Goal: Task Accomplishment & Management: Manage account settings

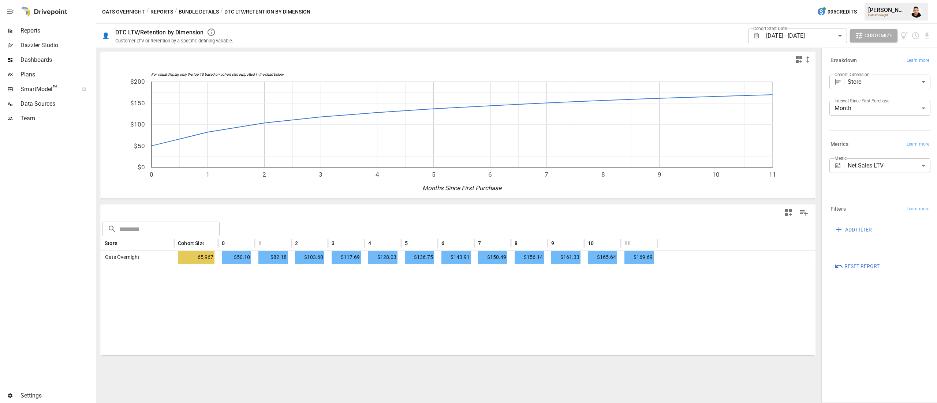
click at [200, 7] on button "Bundle Details" at bounding box center [199, 11] width 40 height 9
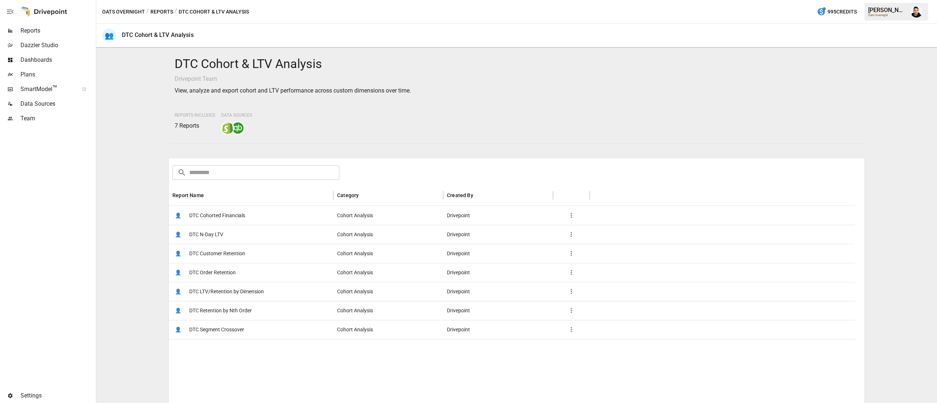
click at [30, 70] on div "Plans" at bounding box center [47, 74] width 94 height 15
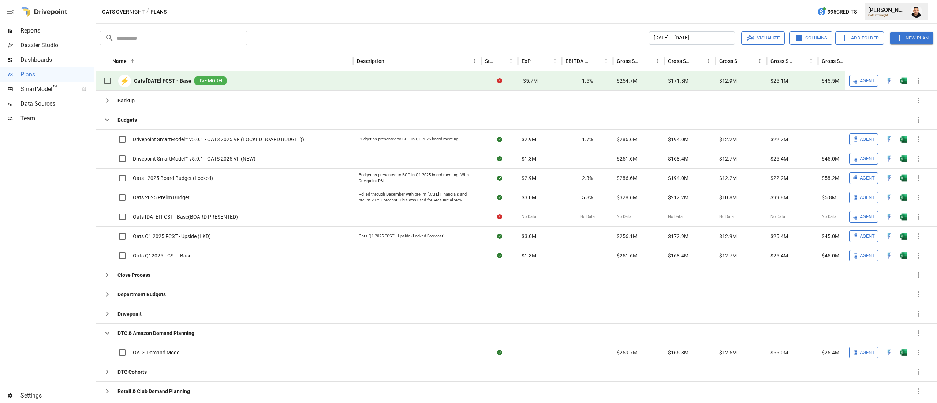
click at [897, 40] on icon "button" at bounding box center [899, 38] width 9 height 9
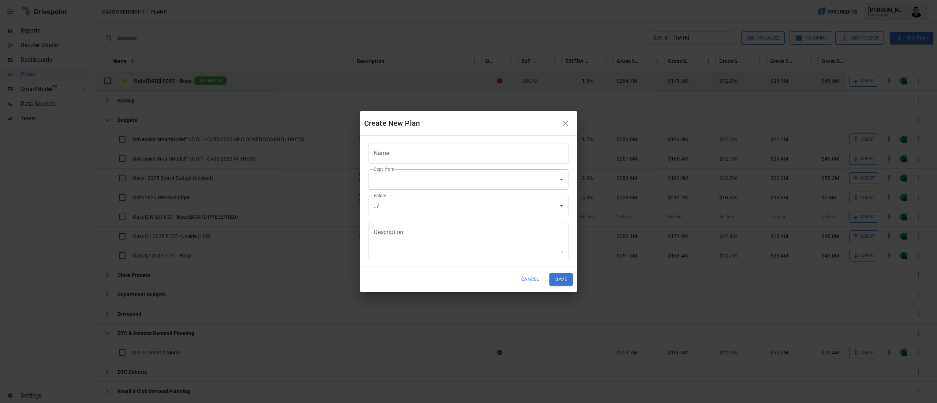
click at [897, 40] on div "Create New Plan Name Name Copy from ​ ​ Folder ../ ​ Description * Description …" at bounding box center [468, 201] width 937 height 403
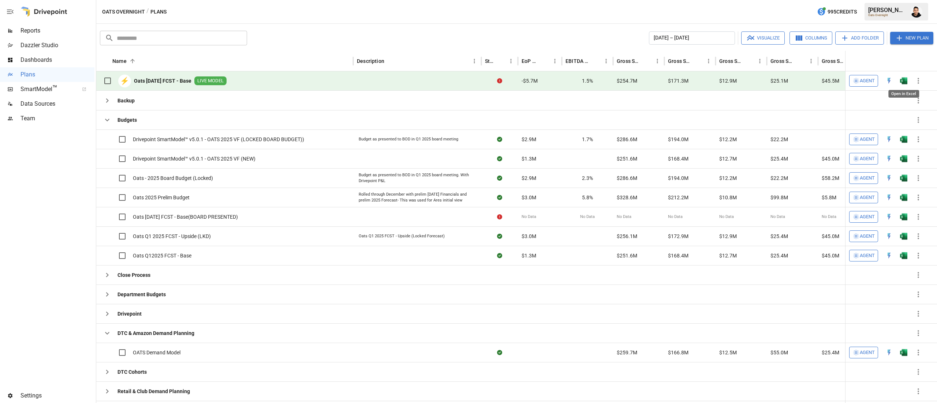
click at [907, 80] on img "Open in Excel" at bounding box center [903, 80] width 7 height 7
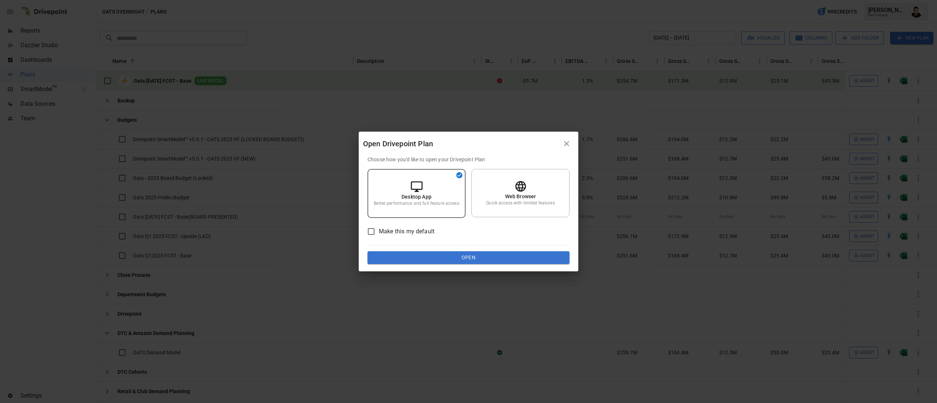
click at [533, 256] on button "Open" at bounding box center [468, 257] width 202 height 13
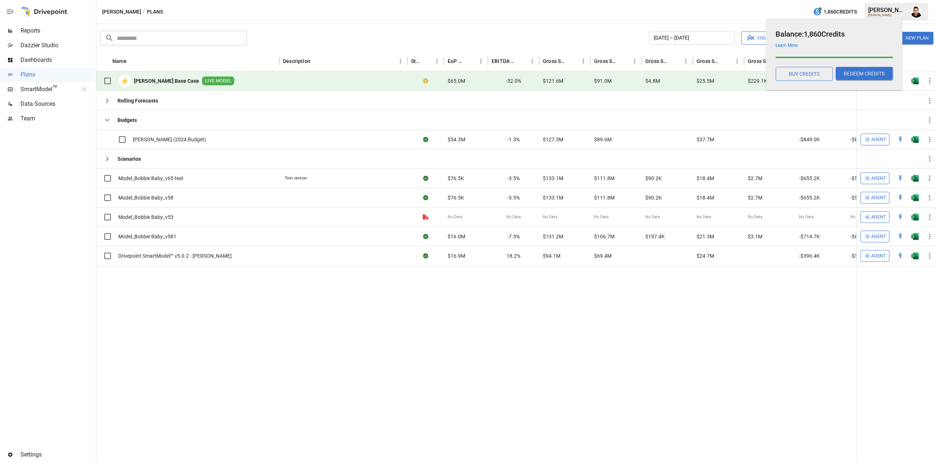
click at [915, 10] on img "Francisco Sanchez" at bounding box center [916, 12] width 12 height 12
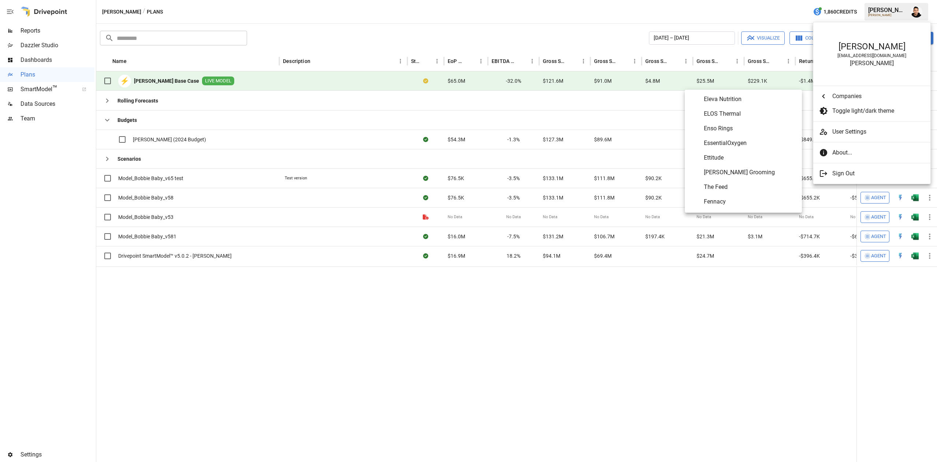
scroll to position [1266, 0]
click at [747, 166] on span "Fire Department Coffee" at bounding box center [750, 165] width 92 height 9
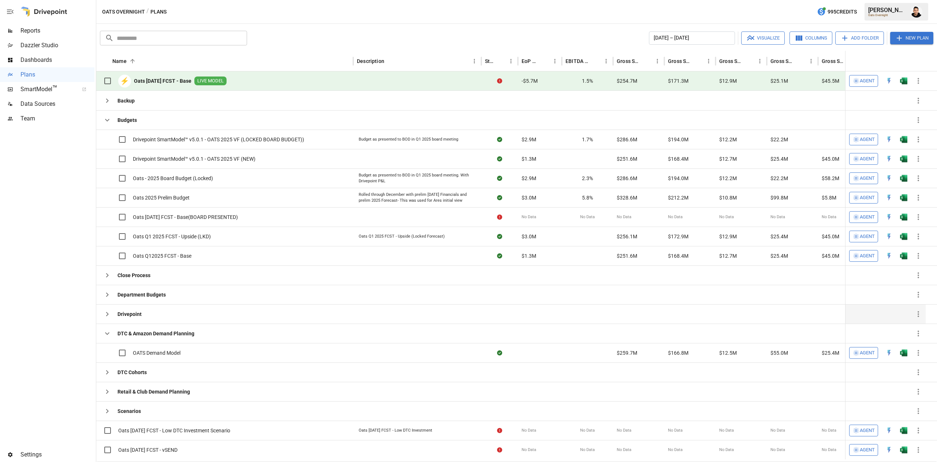
scroll to position [11, 0]
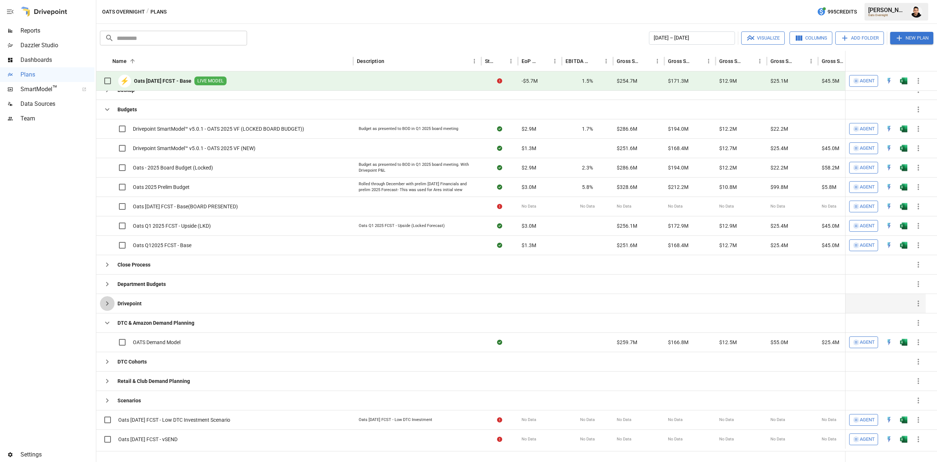
click at [106, 303] on icon "button" at bounding box center [107, 303] width 3 height 4
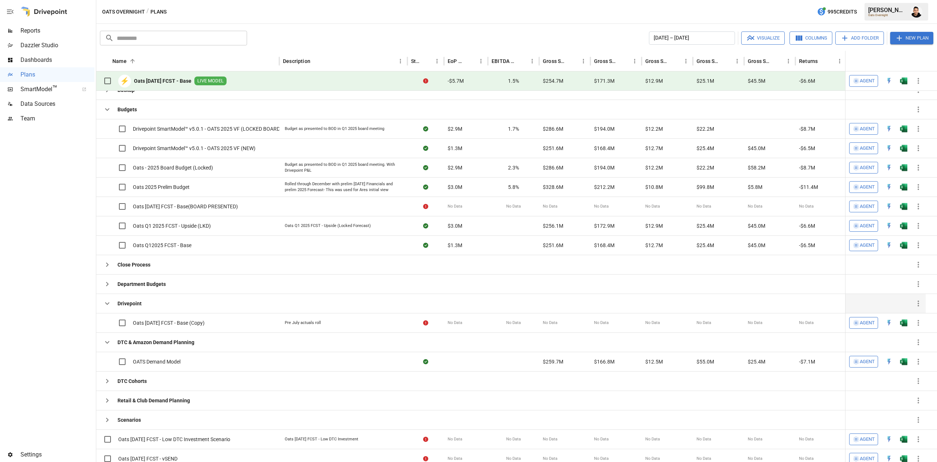
click at [104, 301] on icon "button" at bounding box center [107, 303] width 9 height 9
